Goal: Transaction & Acquisition: Download file/media

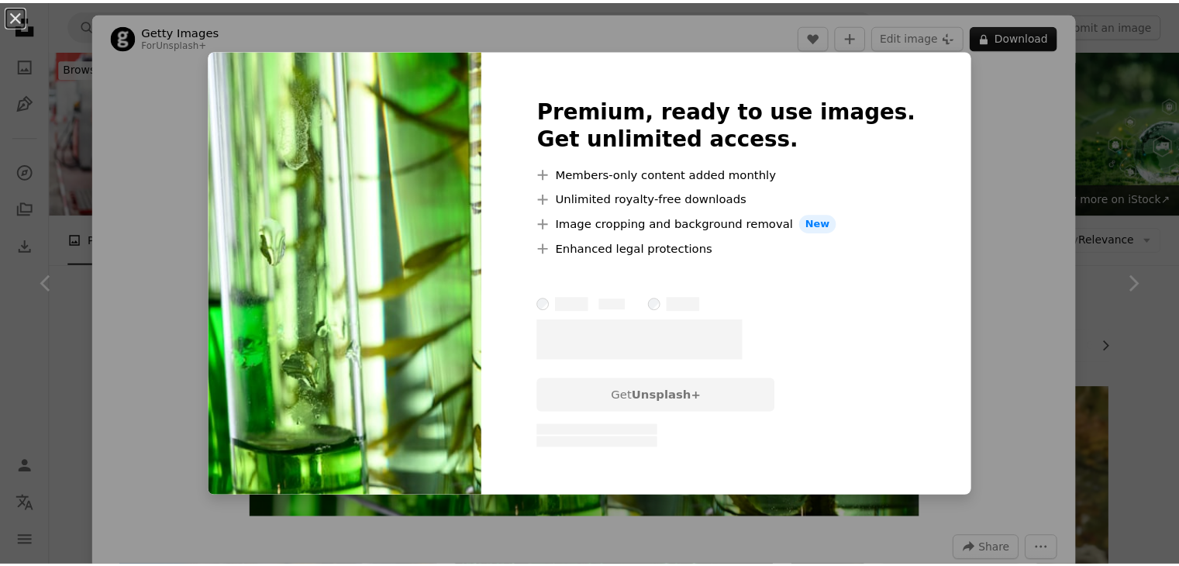
scroll to position [1860, 0]
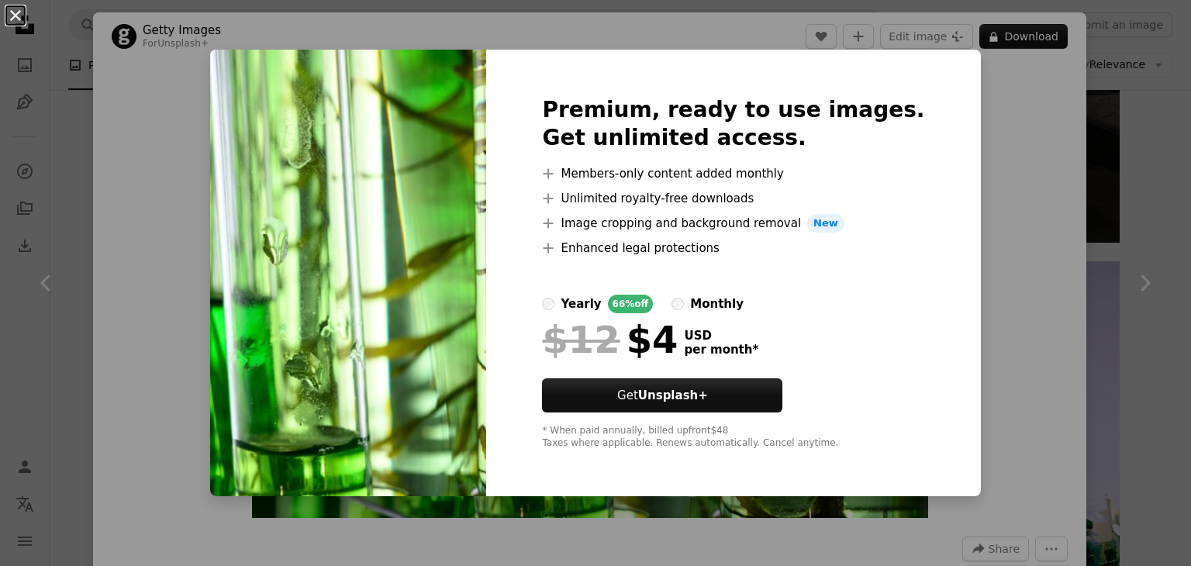
click at [12, 14] on button "An X shape" at bounding box center [15, 15] width 19 height 19
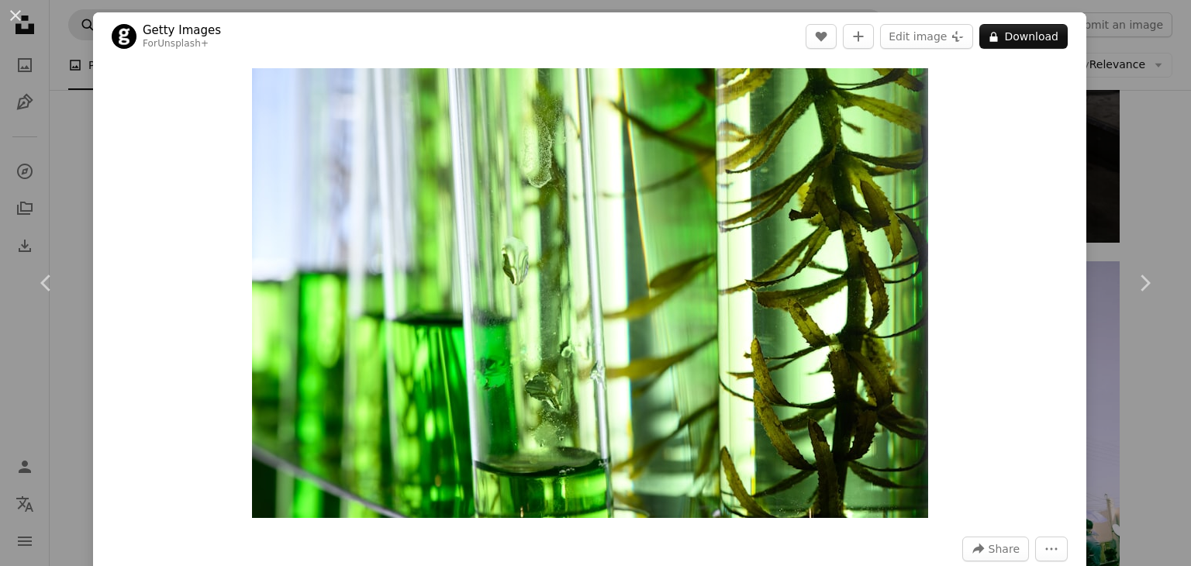
drag, startPoint x: 14, startPoint y: 19, endPoint x: 91, endPoint y: 29, distance: 77.3
click at [14, 19] on button "An X shape" at bounding box center [15, 15] width 19 height 19
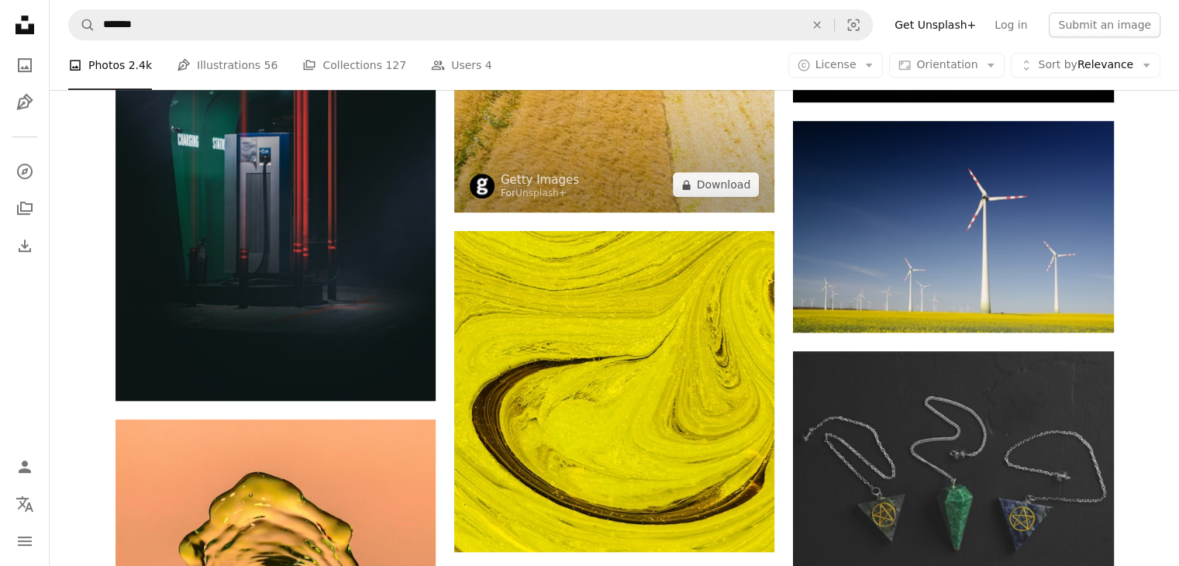
scroll to position [930, 0]
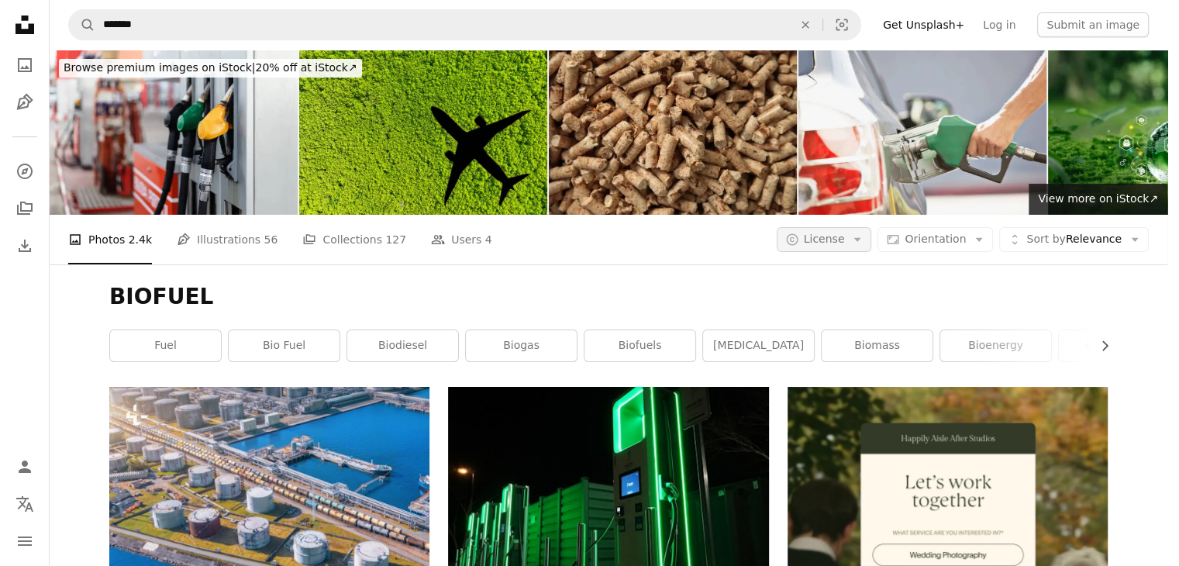
click at [861, 238] on icon "button" at bounding box center [857, 240] width 7 height 4
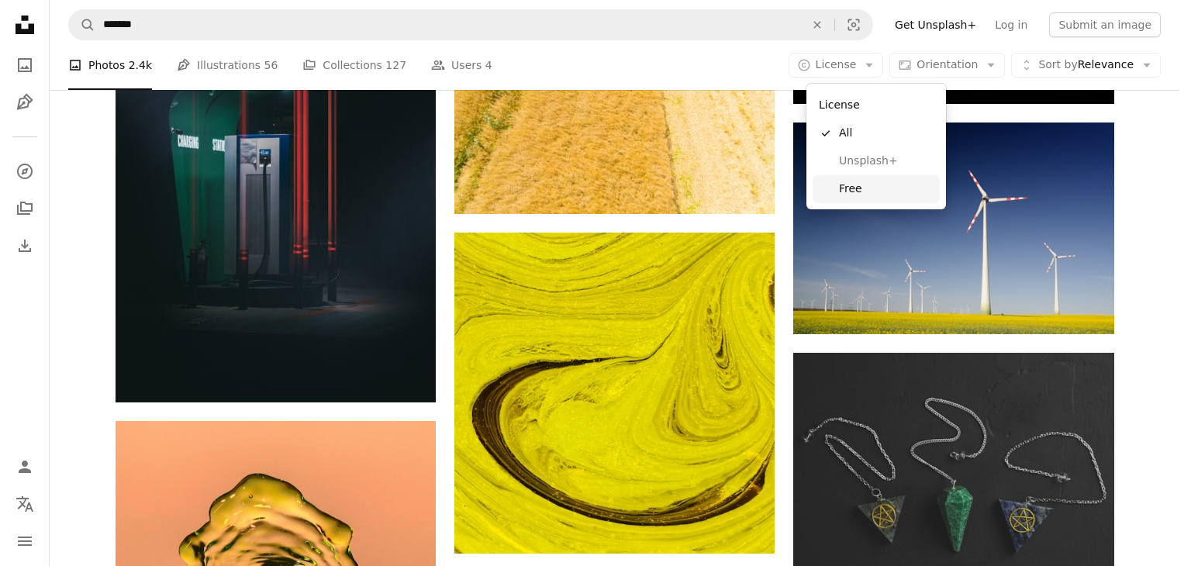
click at [856, 192] on span "Free" at bounding box center [886, 189] width 95 height 16
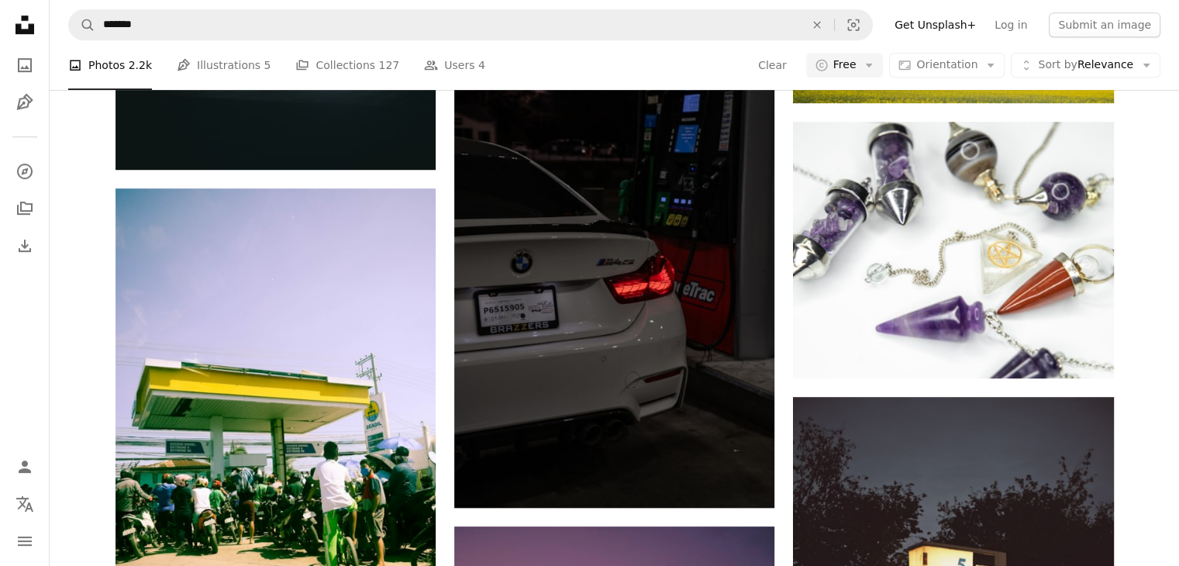
scroll to position [3256, 0]
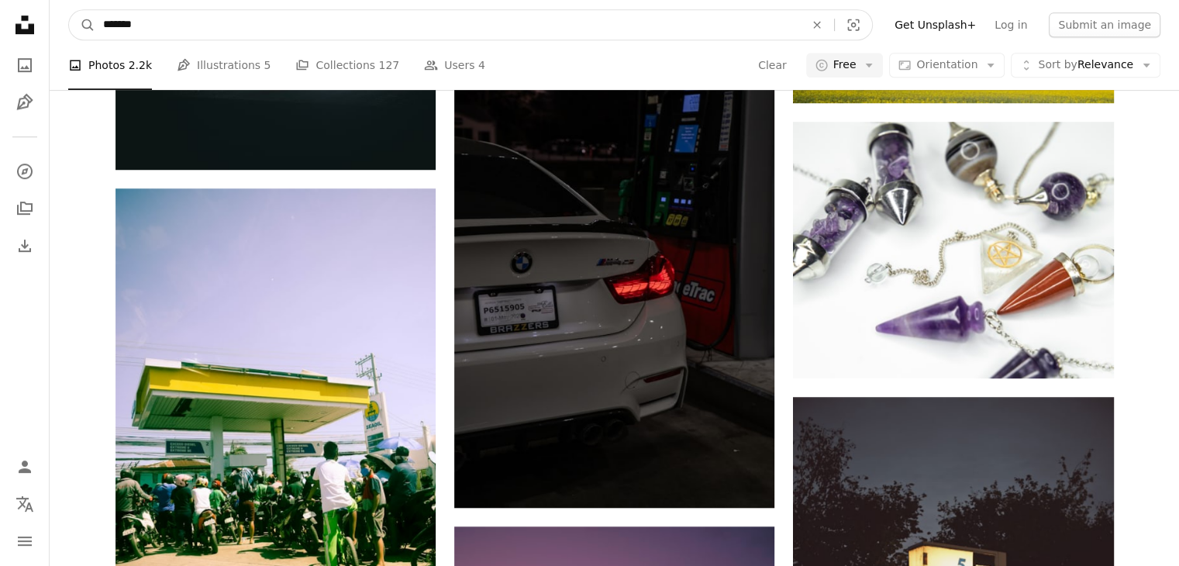
click at [352, 17] on input "*******" at bounding box center [447, 24] width 705 height 29
type input "**********"
click button "A magnifying glass" at bounding box center [82, 24] width 26 height 29
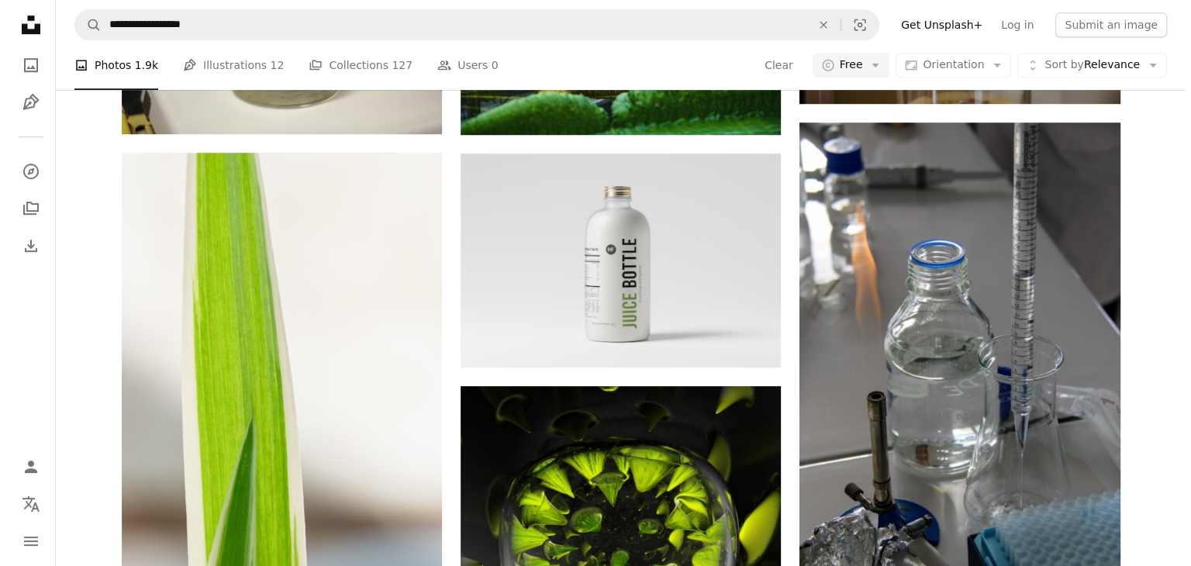
scroll to position [543, 0]
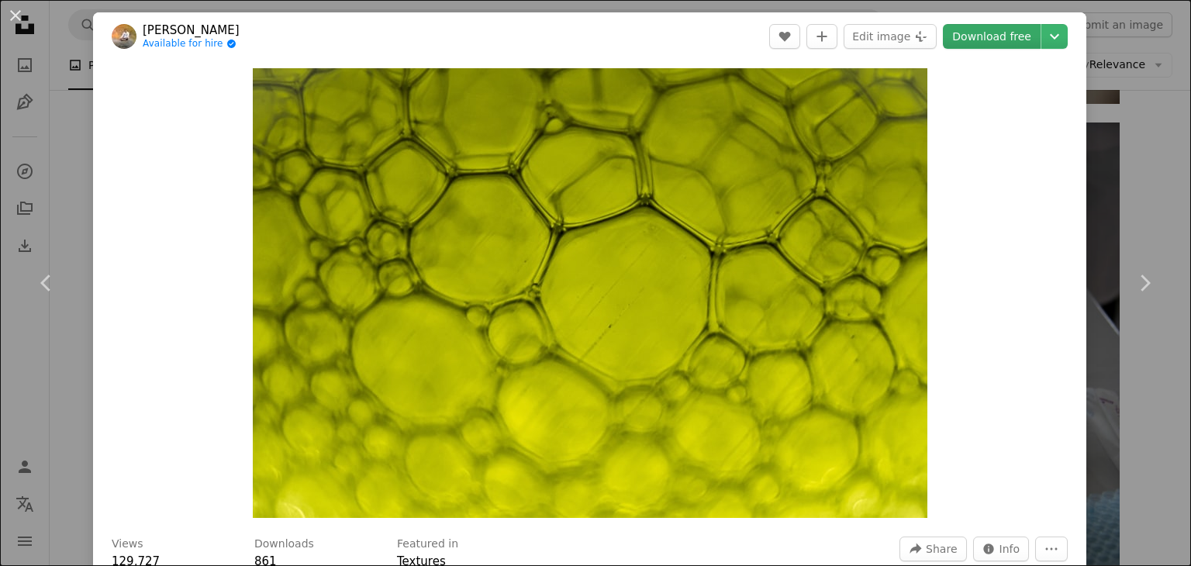
click at [970, 40] on link "Download free" at bounding box center [992, 36] width 98 height 25
